Goal: Transaction & Acquisition: Book appointment/travel/reservation

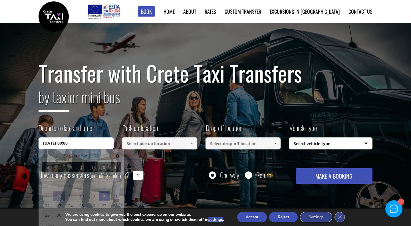
click at [98, 141] on input "20/09/2025 00:00" at bounding box center [76, 142] width 75 height 11
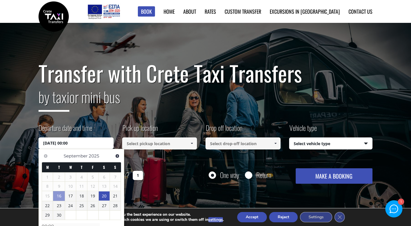
click at [103, 196] on link "20" at bounding box center [104, 195] width 11 height 9
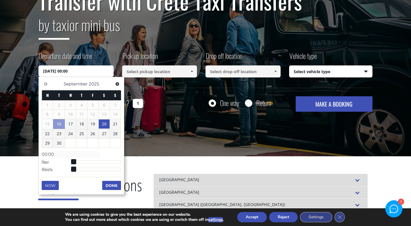
scroll to position [73, 0]
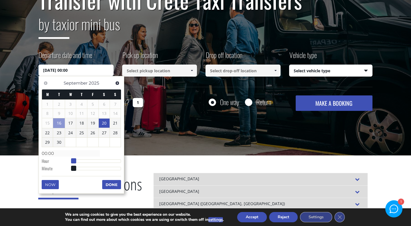
type input "20/09/2025 01:00"
type input "01:00"
type input "20/09/2025 02:00"
type input "02:00"
type input "20/09/2025 03:00"
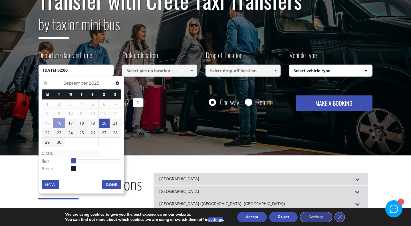
type input "03:00"
type input "20/09/2025 04:00"
type input "04:00"
type input "20/09/2025 05:00"
type input "05:00"
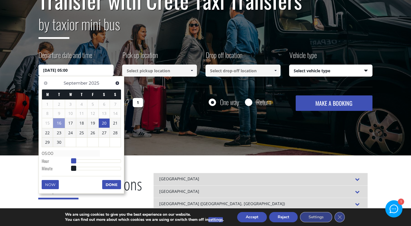
type input "20/09/2025 06:00"
type input "06:00"
type input "20/09/2025 07:00"
type input "07:00"
type input "20/09/2025 08:00"
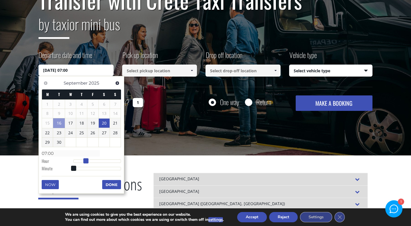
type input "08:00"
type input "20/09/2025 09:00"
type input "09:00"
type input "20/09/2025 10:00"
type input "10:00"
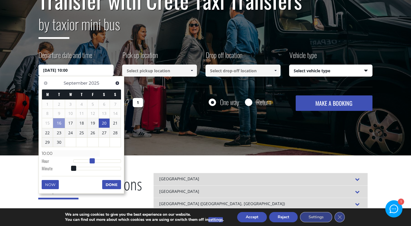
type input "20/09/2025 11:00"
type input "11:00"
type input "20/09/2025 12:00"
type input "12:00"
type input "20/09/2025 13:00"
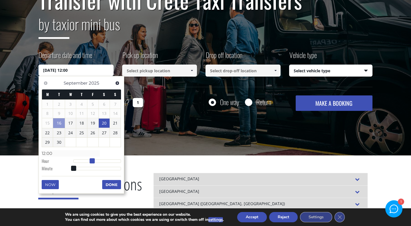
type input "13:00"
type input "20/09/2025 12:00"
type input "12:00"
drag, startPoint x: 73, startPoint y: 161, endPoint x: 97, endPoint y: 164, distance: 24.5
click at [97, 164] on dl "Time 12:00 Hour Minute Second Millisecond Microsecond Time Zone -1200 -1100 -10…" at bounding box center [81, 161] width 79 height 24
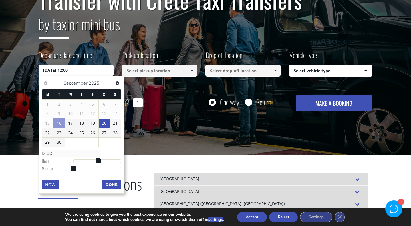
click at [108, 187] on button "Done" at bounding box center [111, 184] width 19 height 9
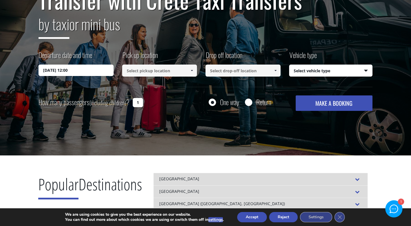
click at [177, 71] on input at bounding box center [159, 71] width 75 height 12
click at [177, 178] on div "[GEOGRAPHIC_DATA]" at bounding box center [261, 179] width 214 height 13
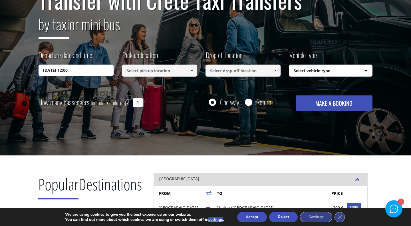
click at [178, 125] on div "Transfer with Crete Taxi Transfers by taxi or mini bus Departure date and time …" at bounding box center [205, 53] width 411 height 206
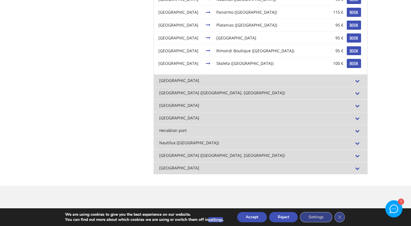
scroll to position [299, 0]
click at [237, 154] on div "Porto Platanias (Platanias, Chania)" at bounding box center [261, 155] width 214 height 13
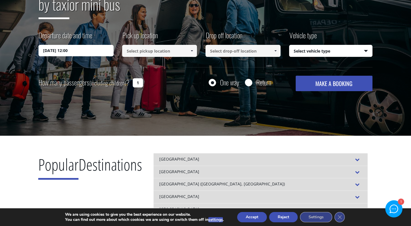
scroll to position [93, 0]
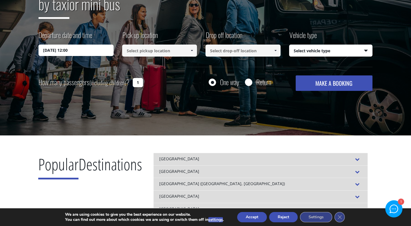
click at [192, 51] on span at bounding box center [192, 50] width 5 height 5
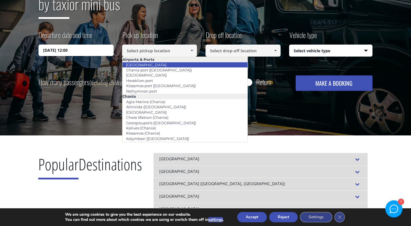
click at [170, 65] on li "[GEOGRAPHIC_DATA]" at bounding box center [185, 64] width 125 height 5
type input "[GEOGRAPHIC_DATA]"
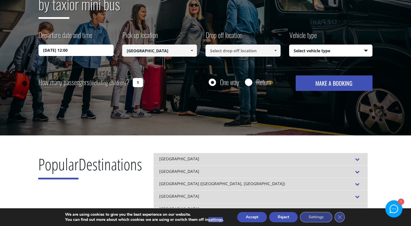
click at [238, 48] on input at bounding box center [243, 51] width 75 height 12
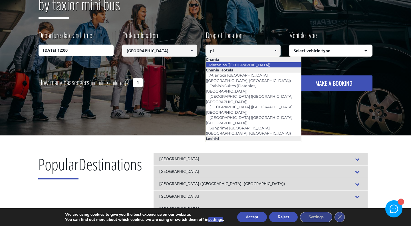
click at [239, 65] on link "Platanias (Chania)" at bounding box center [240, 65] width 69 height 8
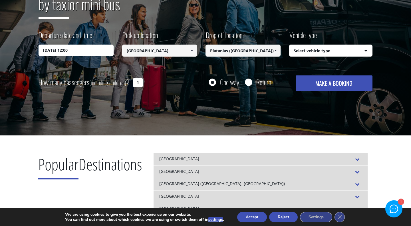
type input "Platanias (Chania)"
select select "540"
click option "Taxi (4 passengers) Mercedes E Class" at bounding box center [0, 0] width 0 height 0
click at [335, 83] on button "MAKE A BOOKING" at bounding box center [334, 82] width 77 height 15
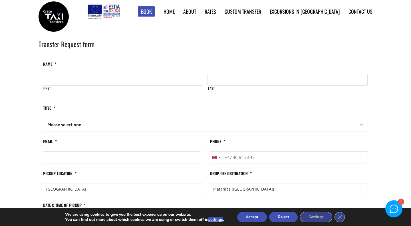
click at [216, 11] on link "Rates" at bounding box center [210, 11] width 11 height 7
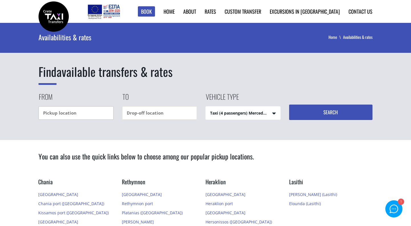
click at [91, 114] on input "text" at bounding box center [76, 112] width 75 height 13
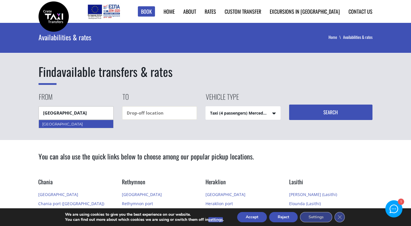
click at [81, 125] on div "[GEOGRAPHIC_DATA]" at bounding box center [76, 124] width 75 height 9
type input "[GEOGRAPHIC_DATA]"
click at [141, 110] on input "text" at bounding box center [159, 112] width 75 height 13
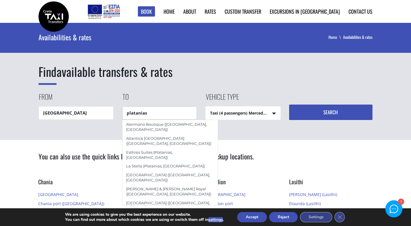
type input "platanias"
click at [289, 105] on button "Search" at bounding box center [331, 112] width 84 height 15
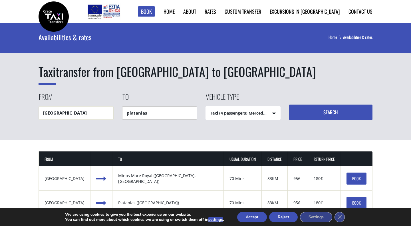
click at [158, 111] on input "platanias" at bounding box center [159, 112] width 75 height 13
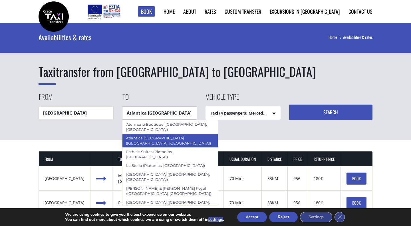
click at [148, 134] on div "Atlantica Caldera Bay (Platanias, Chania)" at bounding box center [170, 141] width 96 height 14
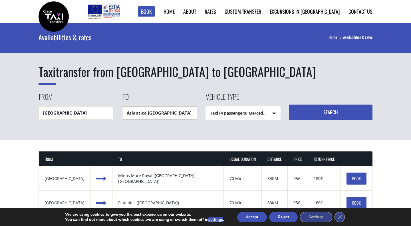
type input "Atlantica Caldera Bay (Platanias, Chania)"
click at [314, 114] on button "Search" at bounding box center [331, 112] width 84 height 15
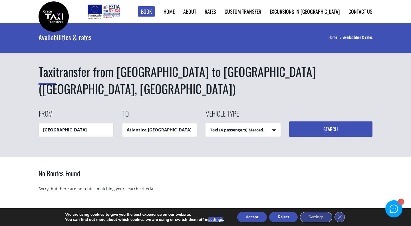
click at [314, 114] on div "Search" at bounding box center [331, 123] width 84 height 28
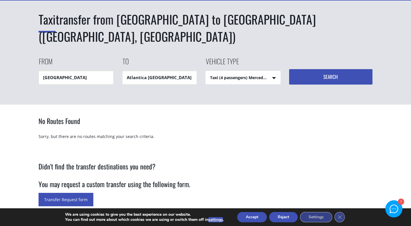
scroll to position [53, 0]
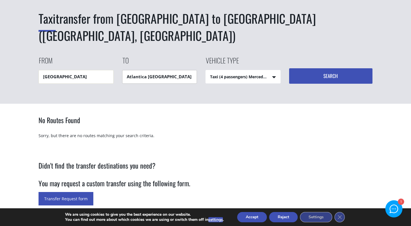
click at [185, 78] on input "Atlantica [GEOGRAPHIC_DATA] ([GEOGRAPHIC_DATA], [GEOGRAPHIC_DATA])" at bounding box center [159, 76] width 75 height 13
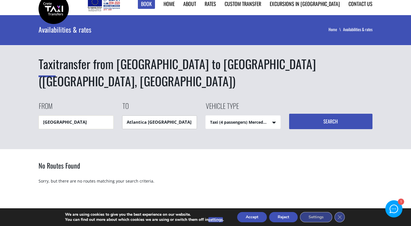
scroll to position [0, 0]
